Goal: Complete application form

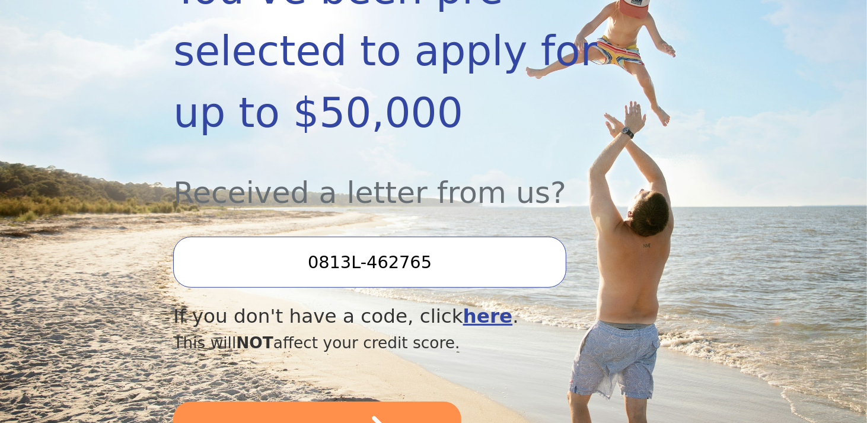
scroll to position [356, 0]
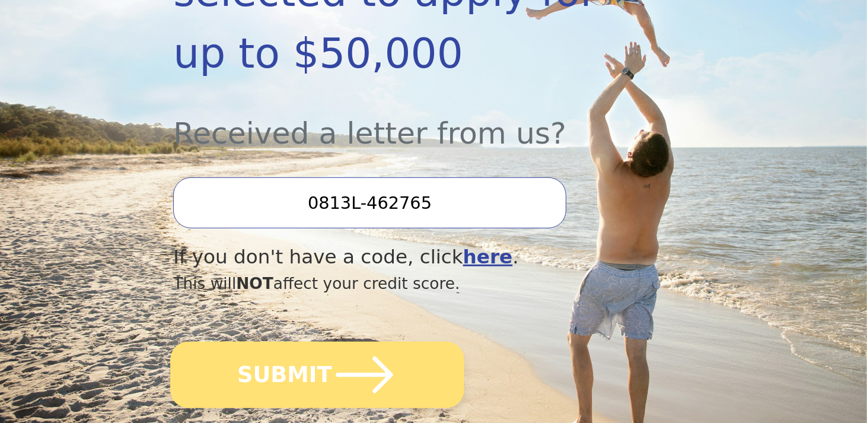
click at [332, 342] on icon "submit" at bounding box center [364, 374] width 65 height 65
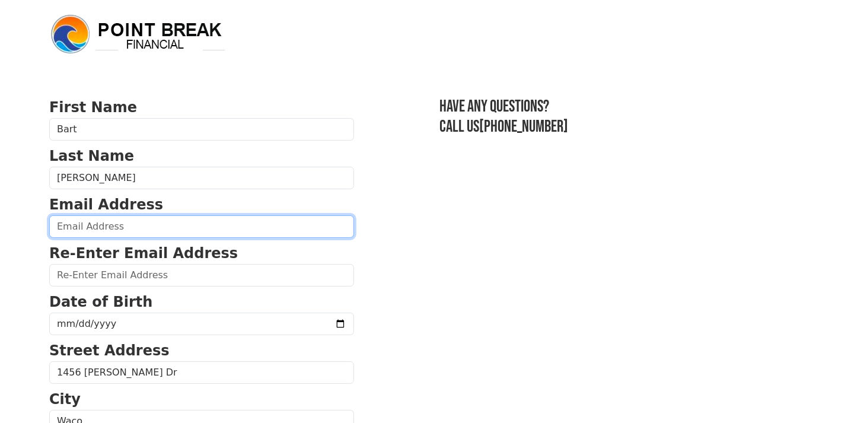
click at [81, 222] on input "email" at bounding box center [201, 226] width 305 height 23
type input "bccox0508@gmail.com"
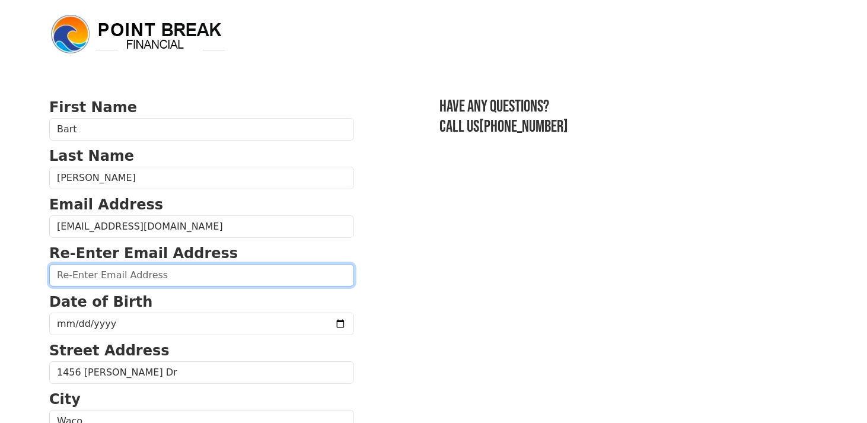
click at [90, 275] on input "email" at bounding box center [201, 275] width 305 height 23
type input "bccox0508@gmail.com"
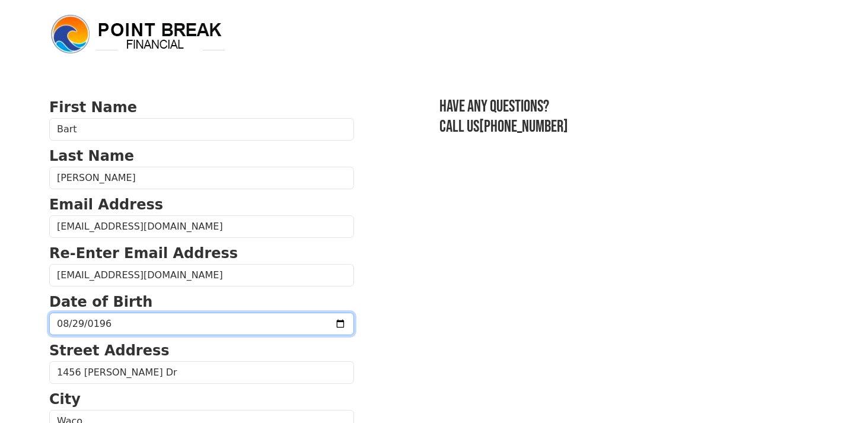
type input "1968-08-29"
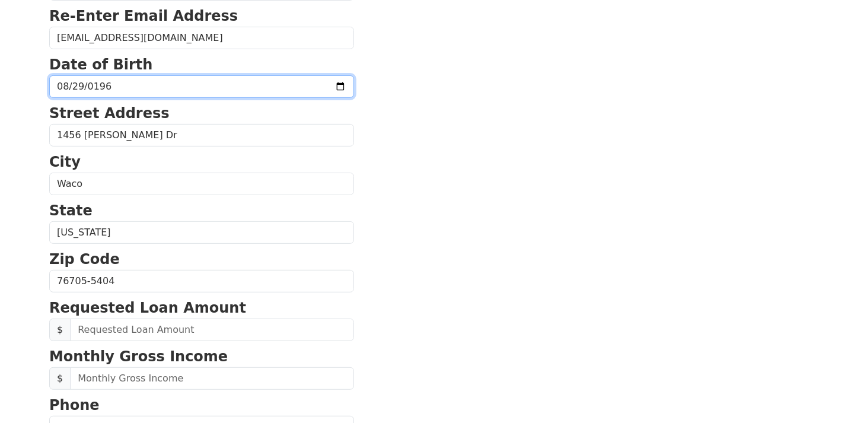
scroll to position [297, 0]
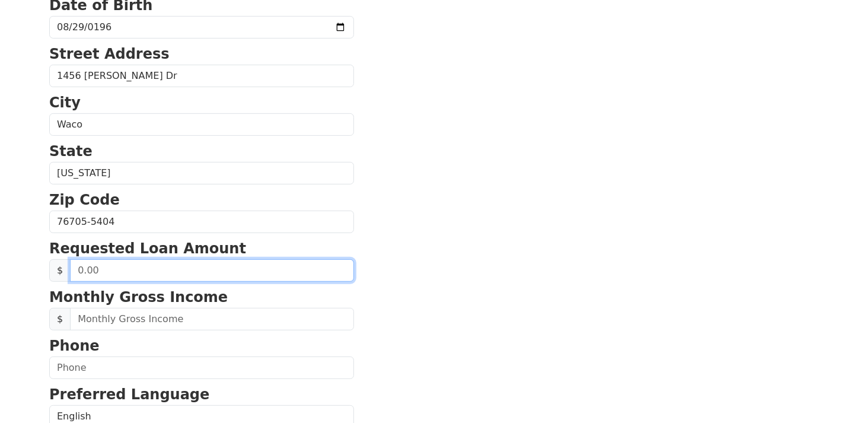
click at [110, 266] on input "text" at bounding box center [212, 270] width 284 height 23
type input "15,000.00"
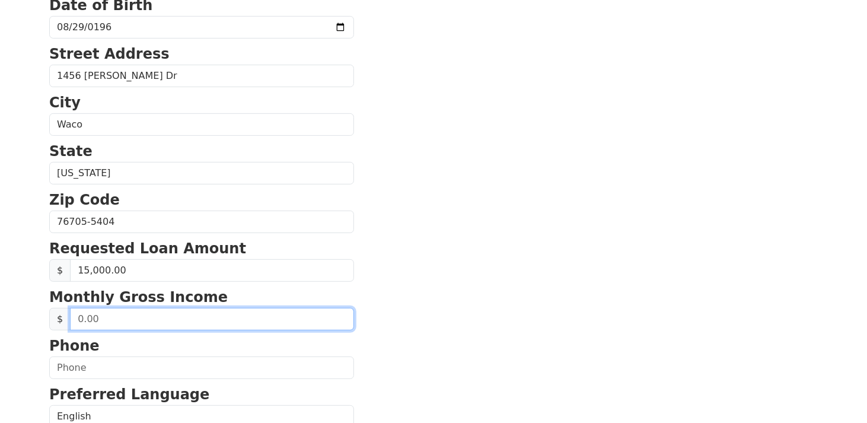
click at [96, 318] on input "text" at bounding box center [212, 319] width 284 height 23
type input "4,180.00"
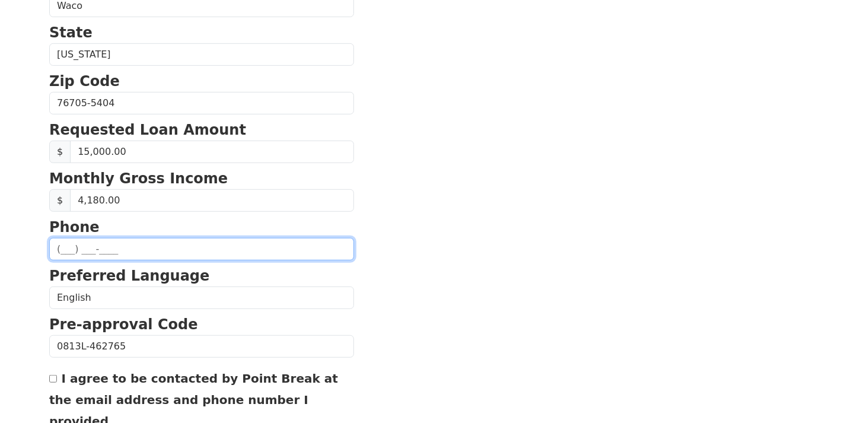
click at [63, 247] on input "text" at bounding box center [201, 249] width 305 height 23
type input "(979) 587-6501"
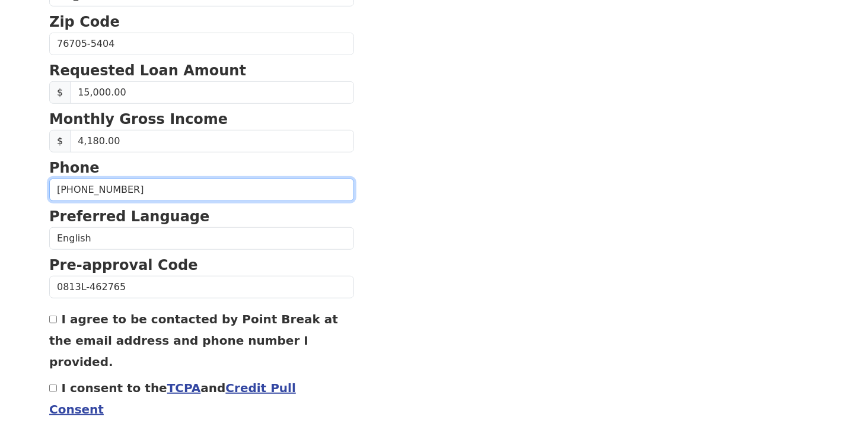
scroll to position [516, 0]
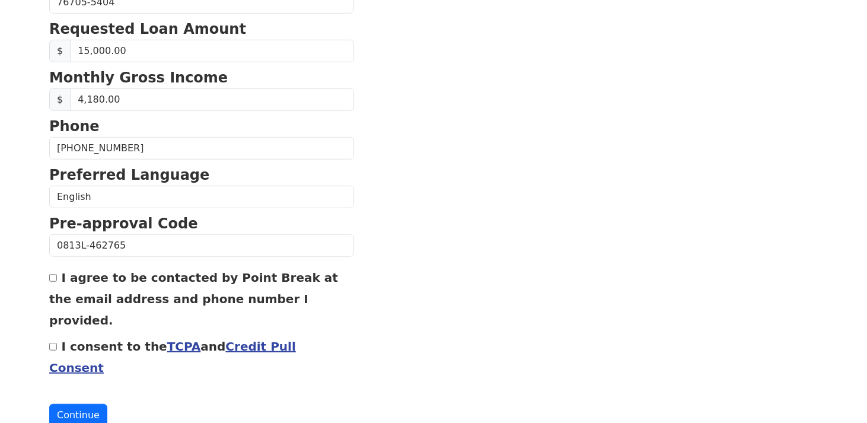
click at [53, 274] on input "I agree to be contacted by Point Break at the email address and phone number I …" at bounding box center [53, 278] width 8 height 8
checkbox input "true"
click at [52, 343] on input "I consent to the TCPA and Credit Pull Consent" at bounding box center [53, 347] width 8 height 8
checkbox input "true"
click at [77, 404] on button "Continue" at bounding box center [78, 415] width 58 height 23
